Goal: Information Seeking & Learning: Find specific fact

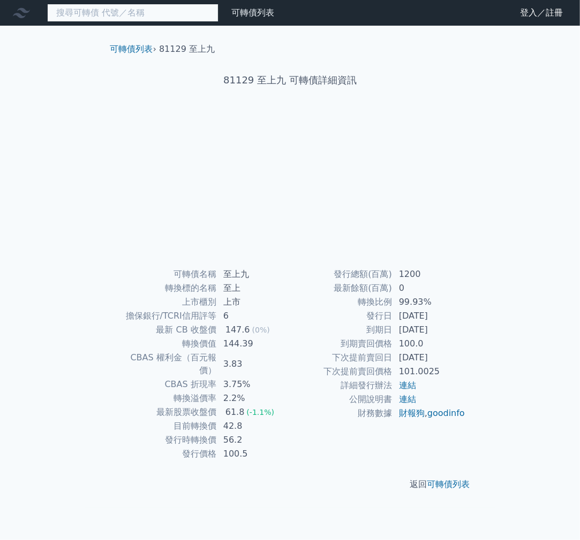
click at [102, 11] on input at bounding box center [132, 13] width 171 height 18
type input "3033"
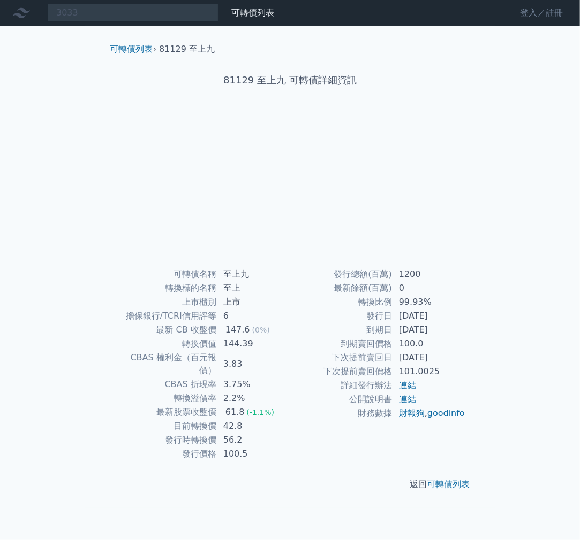
click at [522, 12] on link "登入／註冊" at bounding box center [541, 12] width 60 height 17
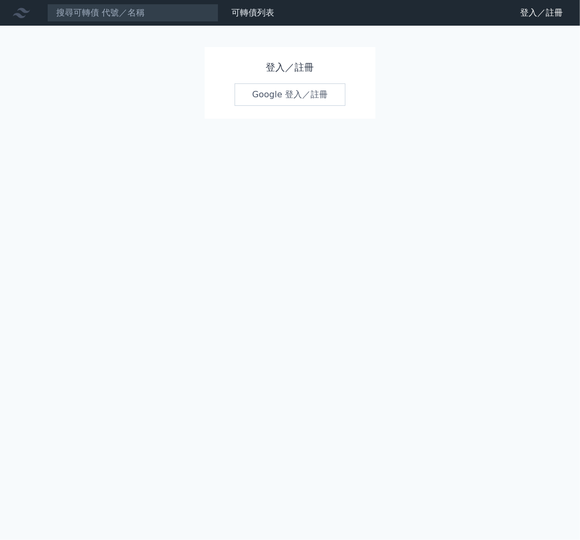
click at [302, 96] on link "Google 登入／註冊" at bounding box center [289, 94] width 111 height 22
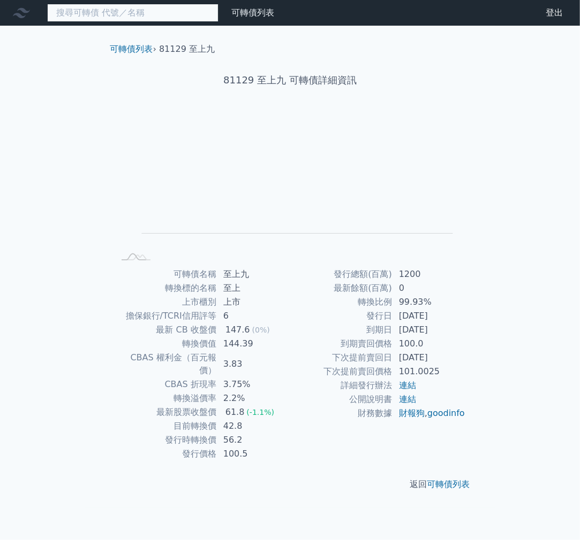
click at [86, 13] on input at bounding box center [132, 13] width 171 height 18
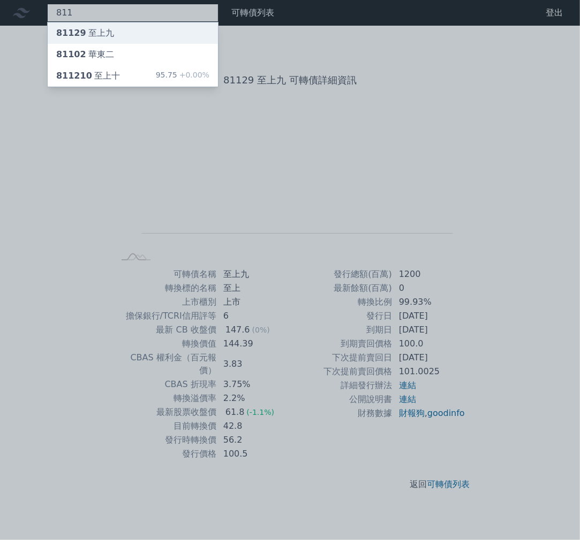
type input "811"
click at [79, 35] on span "81129" at bounding box center [71, 33] width 30 height 10
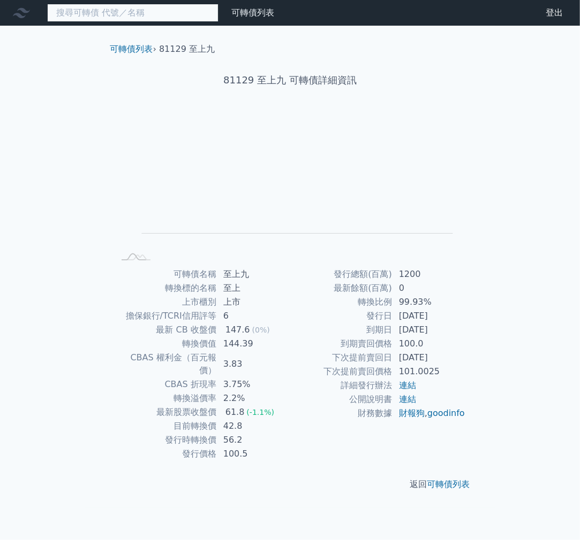
click at [80, 13] on input at bounding box center [132, 13] width 171 height 18
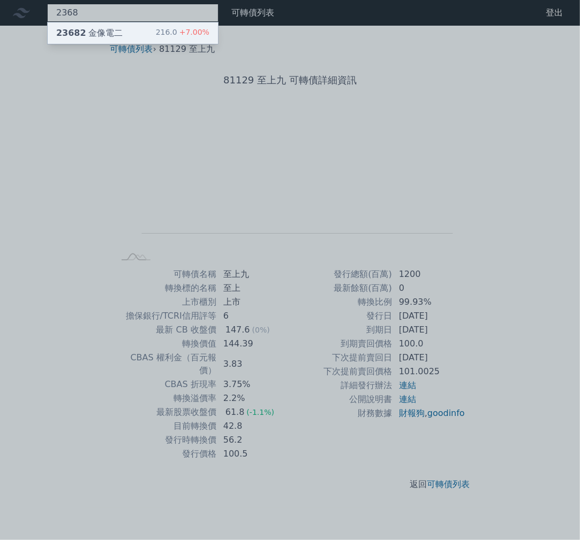
type input "2368"
click at [88, 32] on div "23682 金像電二" at bounding box center [89, 33] width 66 height 13
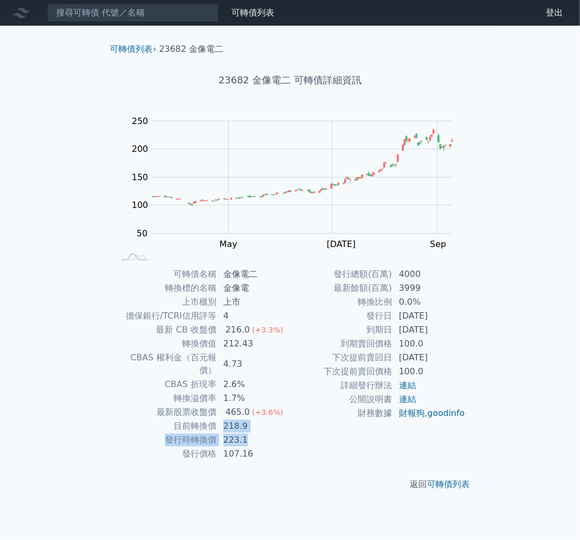
drag, startPoint x: 223, startPoint y: 413, endPoint x: 246, endPoint y: 423, distance: 25.2
click at [246, 423] on tbody "可轉債名稱 金像電二 轉換標的名稱 金像電 上市櫃別 上市 擔保銀行/TCRI信用評等 4 最新 CB 收盤價 216.0 (+3.3%) 轉換價值 212.…" at bounding box center [203, 365] width 176 height 194
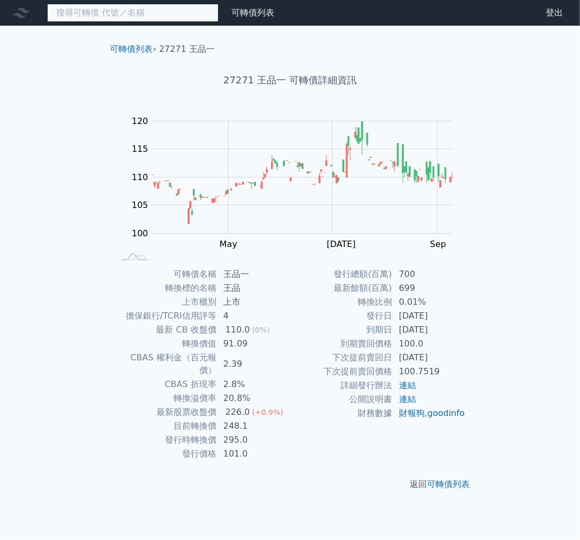
click at [161, 14] on input at bounding box center [132, 13] width 171 height 18
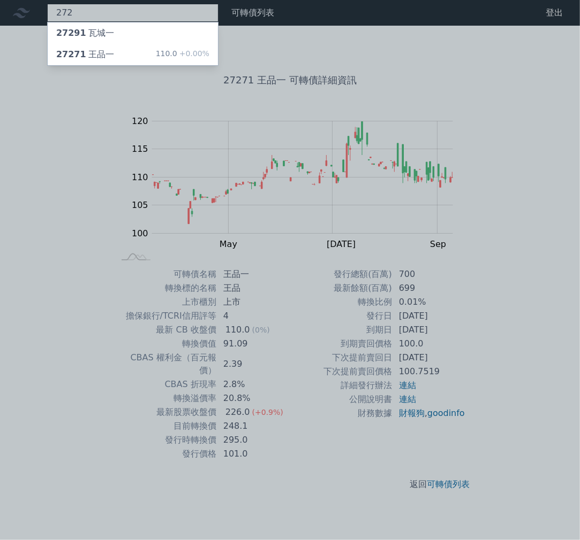
type input "272"
click at [63, 175] on div at bounding box center [290, 270] width 580 height 540
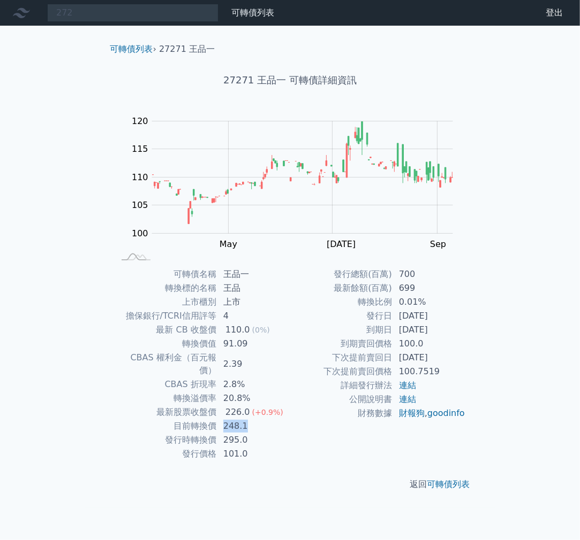
drag, startPoint x: 225, startPoint y: 411, endPoint x: 250, endPoint y: 409, distance: 25.2
click at [250, 420] on td "248.1" at bounding box center [253, 427] width 73 height 14
